Goal: Transaction & Acquisition: Book appointment/travel/reservation

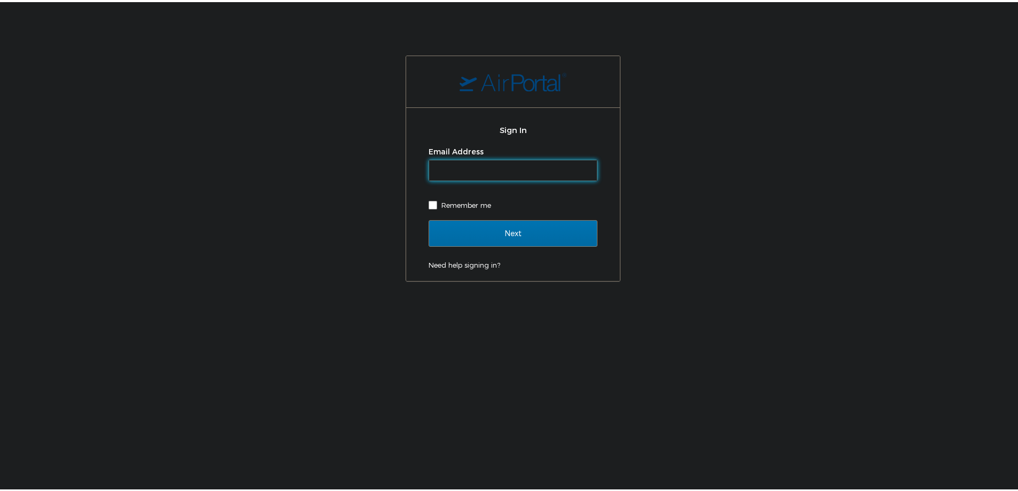
click at [552, 160] on input "Email Address" at bounding box center [513, 168] width 168 height 20
type input "[PERSON_NAME][EMAIL_ADDRESS][PERSON_NAME][DOMAIN_NAME]"
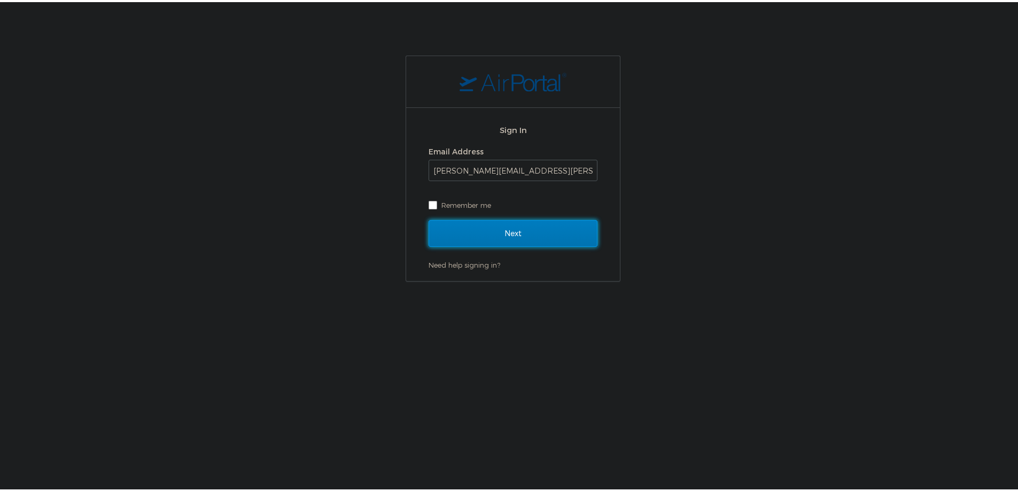
click at [549, 231] on input "Next" at bounding box center [513, 231] width 169 height 27
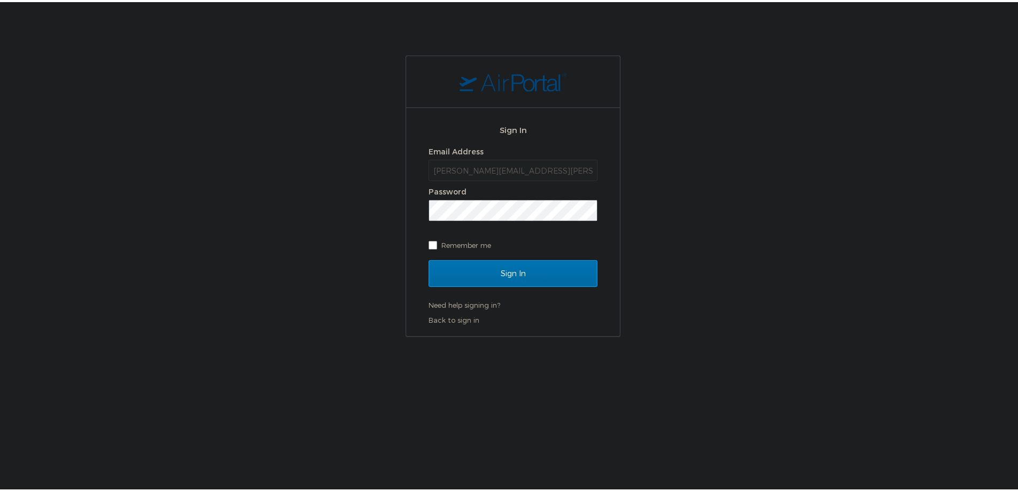
click at [537, 197] on div "Password" at bounding box center [513, 190] width 169 height 16
click at [567, 265] on input "Sign In" at bounding box center [513, 271] width 169 height 27
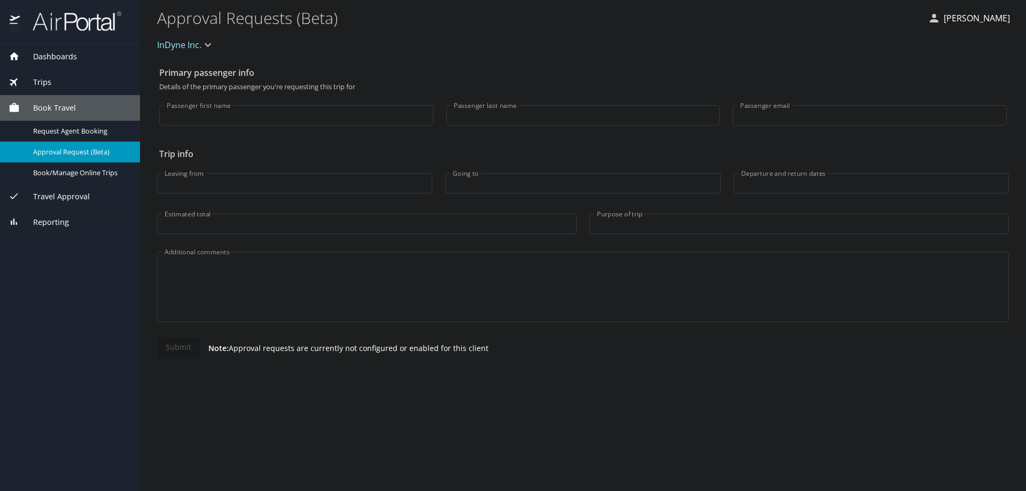
click at [83, 55] on div "Dashboards" at bounding box center [70, 57] width 123 height 12
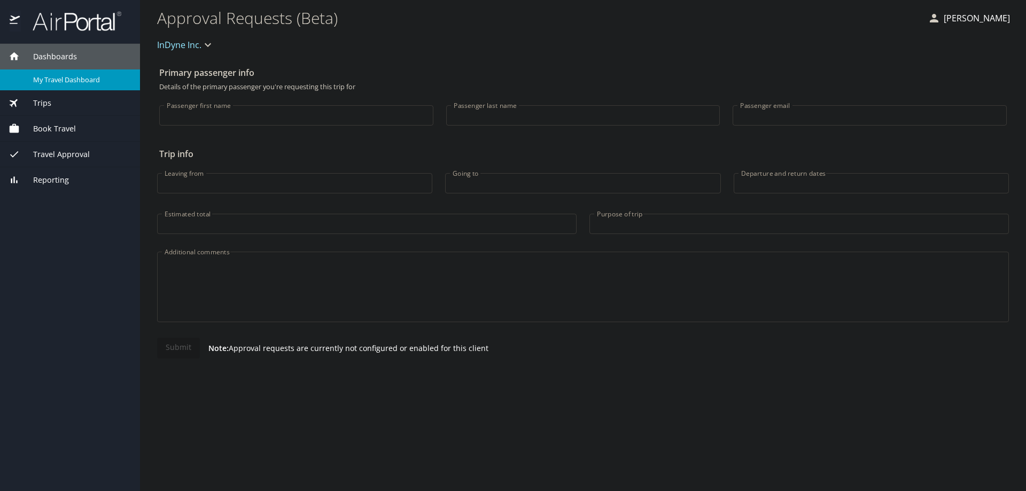
click at [80, 86] on div "My Travel Dashboard" at bounding box center [70, 80] width 123 height 12
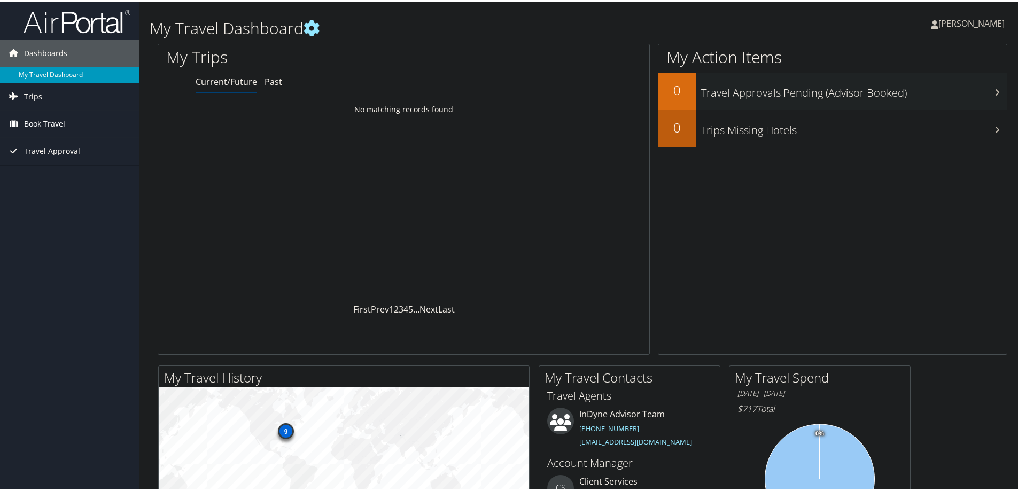
click at [61, 127] on span "Book Travel" at bounding box center [44, 122] width 41 height 27
click at [63, 142] on link "Agent Booking Request" at bounding box center [69, 143] width 139 height 16
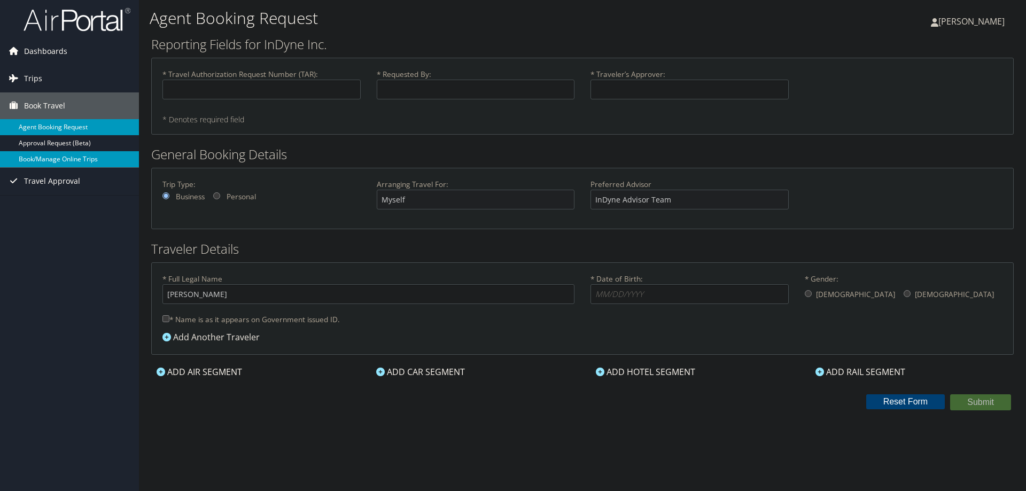
click at [51, 158] on link "Book/Manage Online Trips" at bounding box center [69, 159] width 139 height 16
